Goal: Task Accomplishment & Management: Use online tool/utility

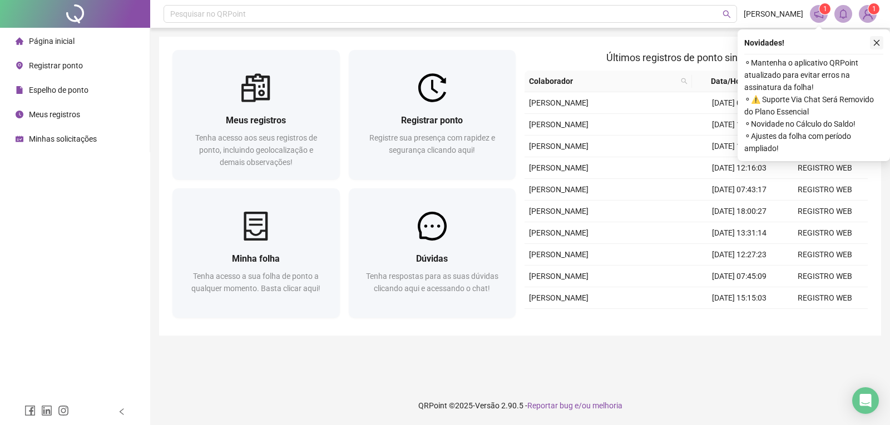
click at [878, 38] on button "button" at bounding box center [876, 42] width 13 height 13
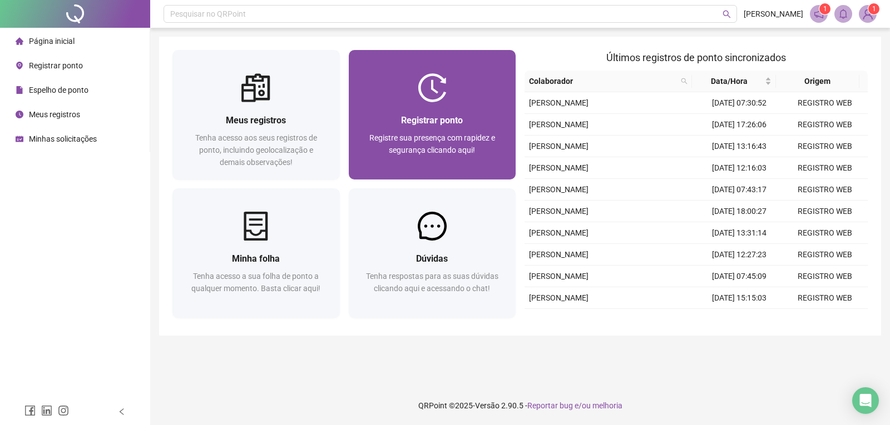
click at [474, 114] on div "Registrar ponto" at bounding box center [432, 120] width 141 height 14
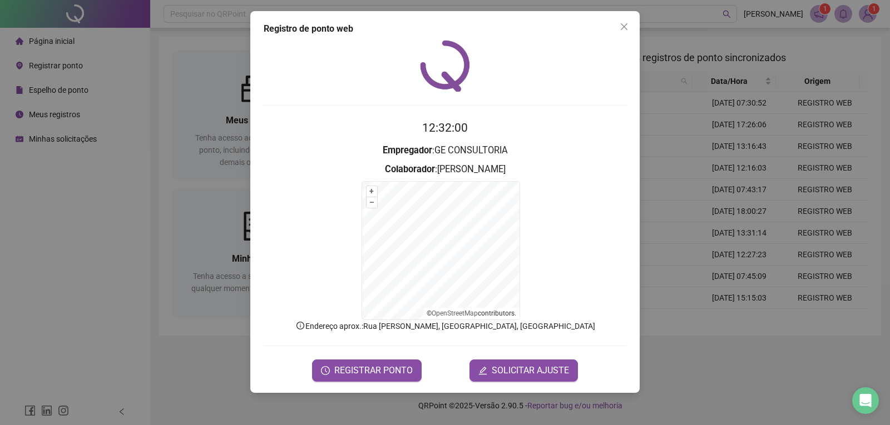
click at [353, 335] on form "12:32:00 Empregador : GE CONSULTORIA Colaborador : DANIELA DA HORA DE OLIVEIRA …" at bounding box center [445, 250] width 363 height 262
click at [386, 374] on span "REGISTRAR PONTO" at bounding box center [373, 370] width 78 height 13
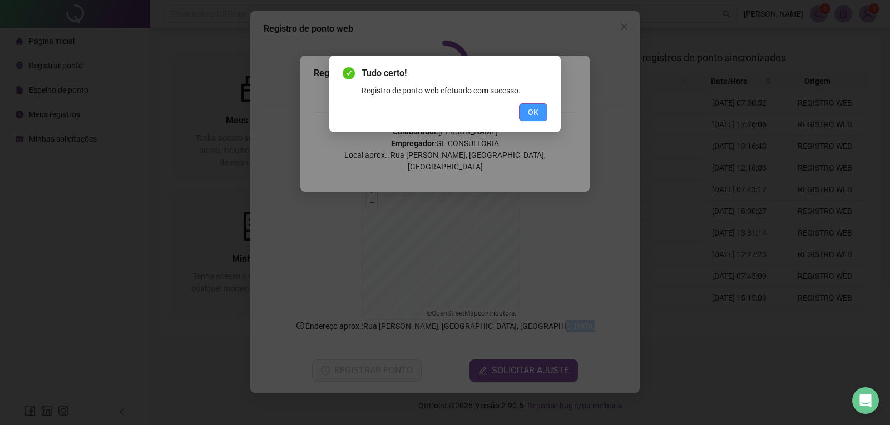
click at [534, 115] on span "OK" at bounding box center [533, 112] width 11 height 12
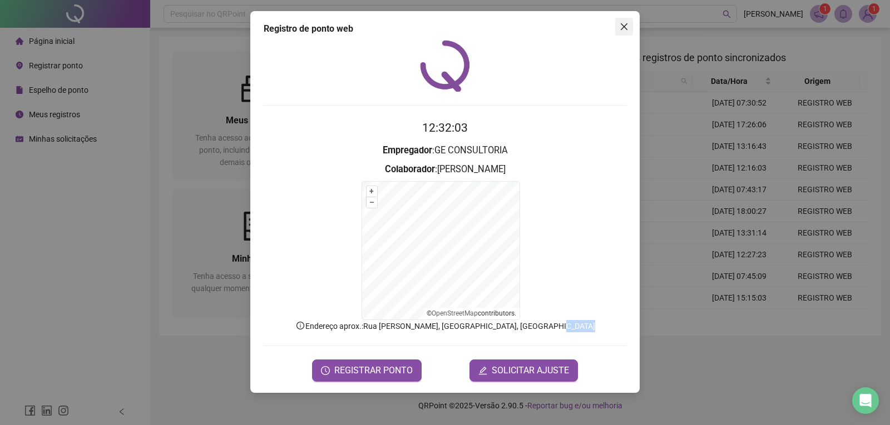
click at [621, 26] on icon "close" at bounding box center [623, 26] width 9 height 9
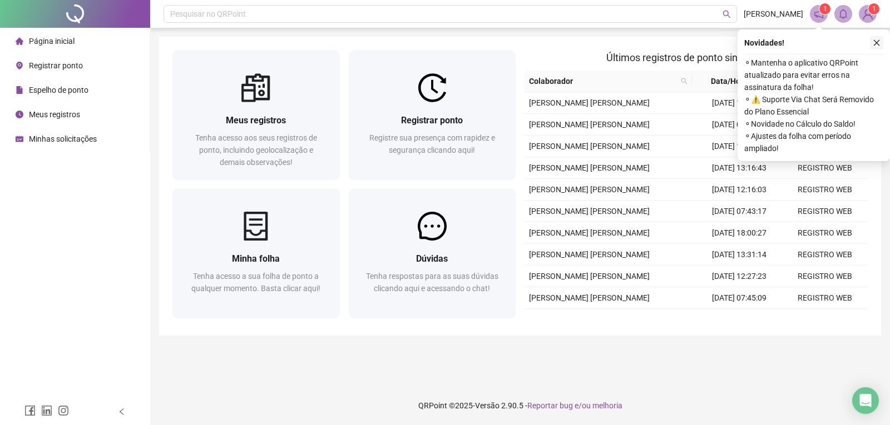
click at [876, 44] on icon "close" at bounding box center [876, 43] width 8 height 8
